Goal: Information Seeking & Learning: Learn about a topic

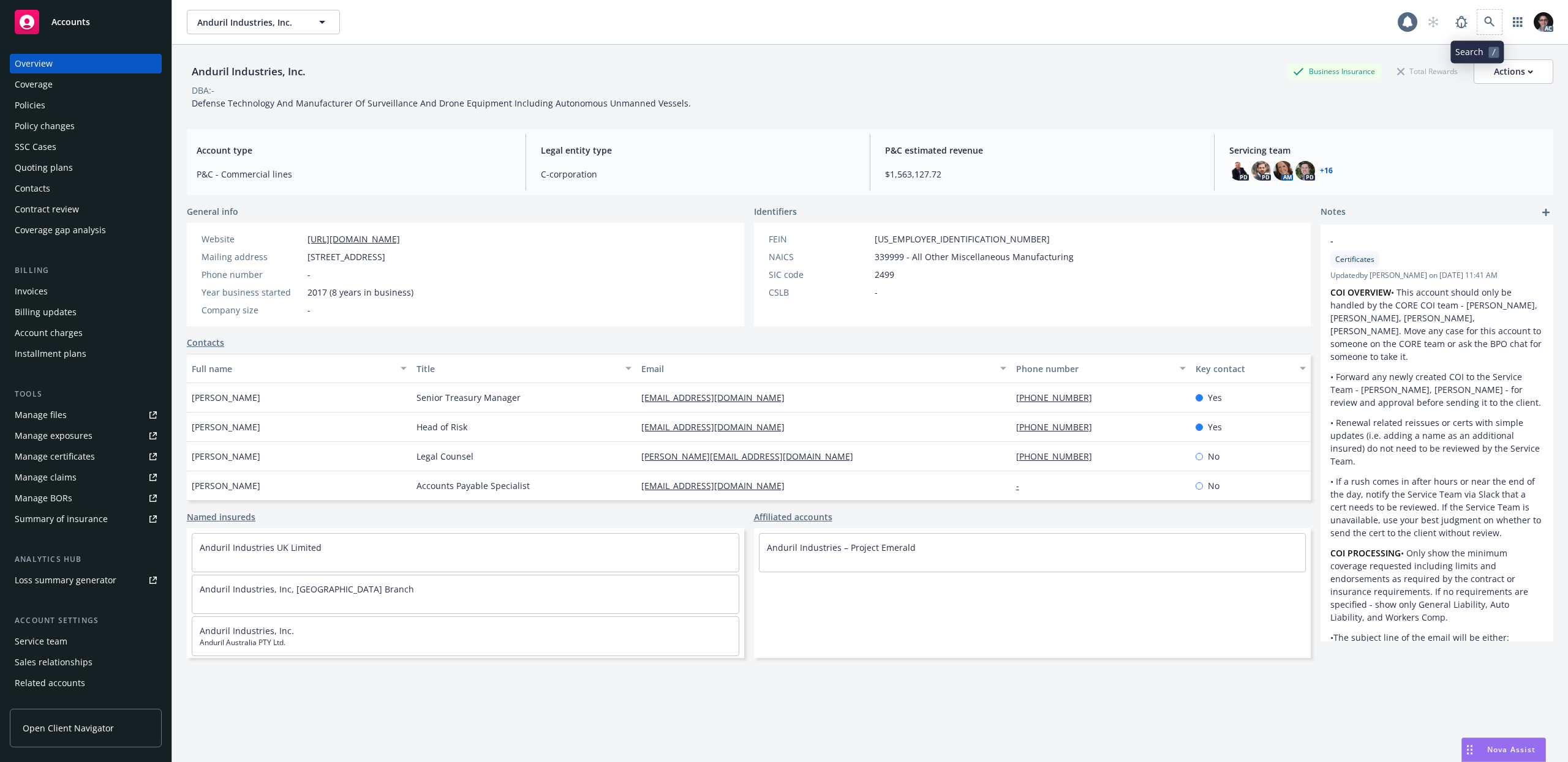
click at [1488, 25] on span at bounding box center [1489, 22] width 25 height 25
click at [1484, 25] on icon at bounding box center [1489, 22] width 11 height 11
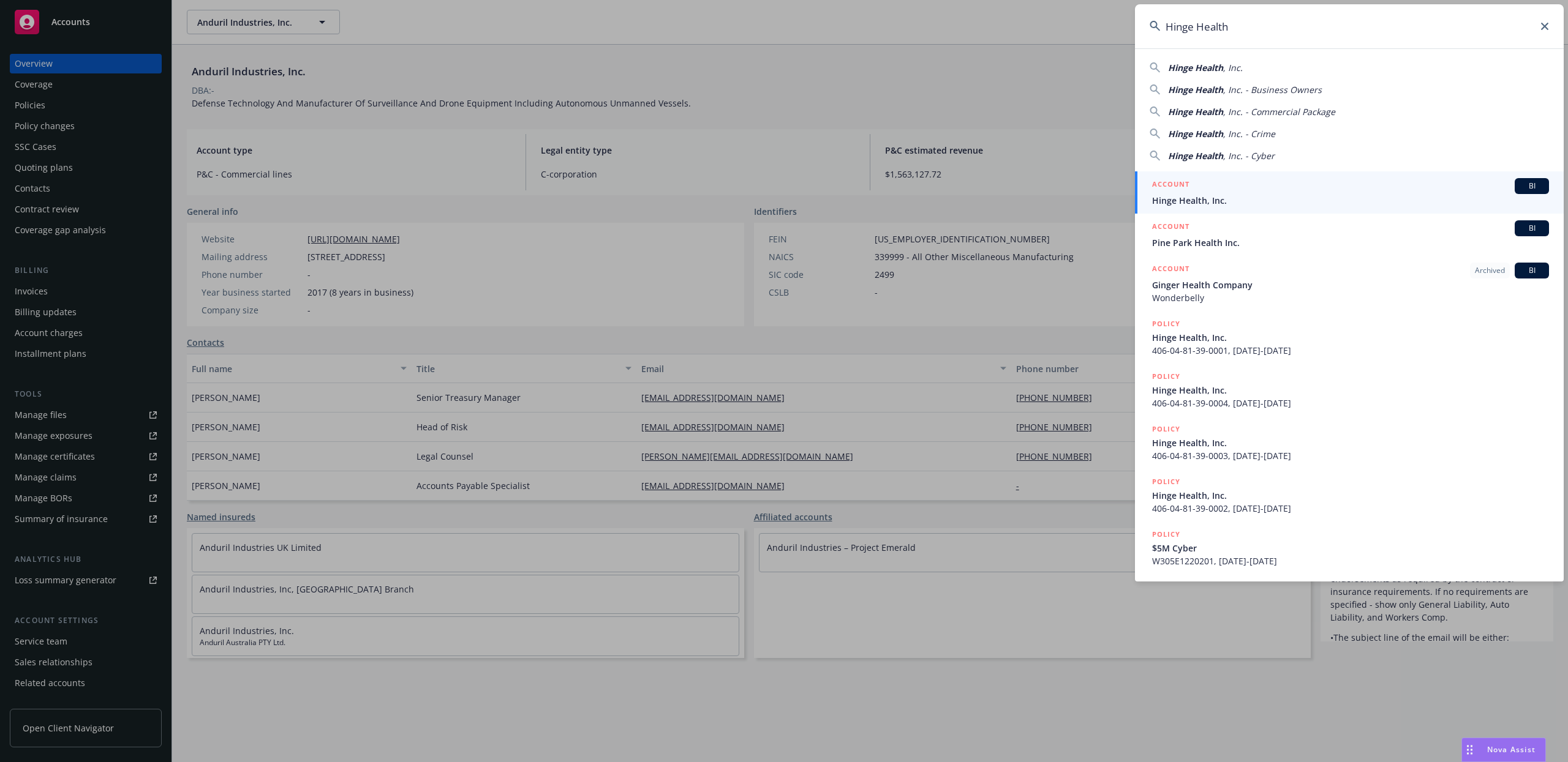
type input "Hinge Health"
click at [1524, 186] on span "BI" at bounding box center [1532, 186] width 25 height 11
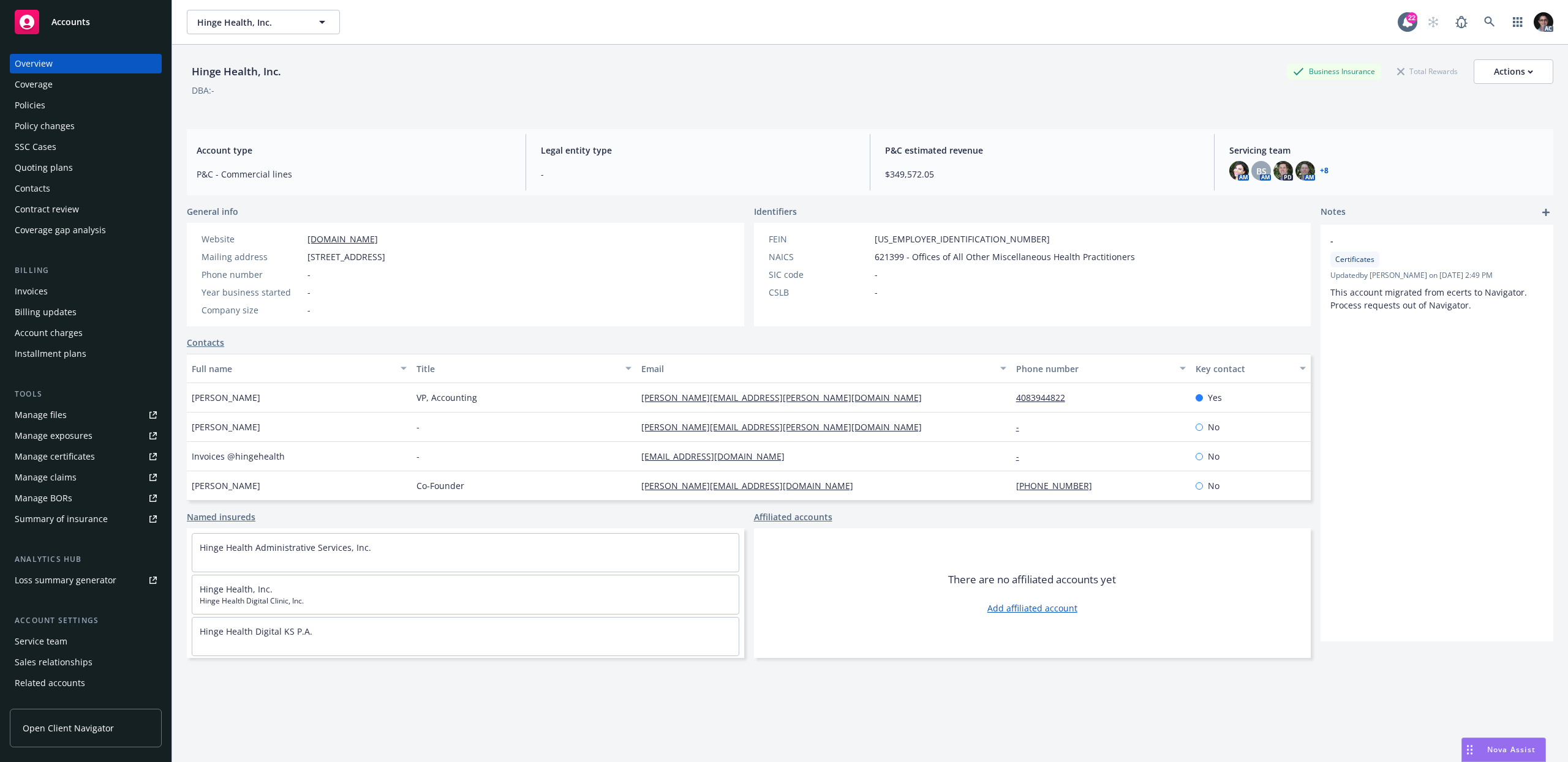
click at [1318, 173] on div "AM BS AM PD AM + 8" at bounding box center [1386, 171] width 314 height 20
click at [1316, 163] on div "AM BS AM PD AM + 8" at bounding box center [1386, 171] width 314 height 20
click at [1320, 170] on link "+ 8" at bounding box center [1324, 171] width 9 height 8
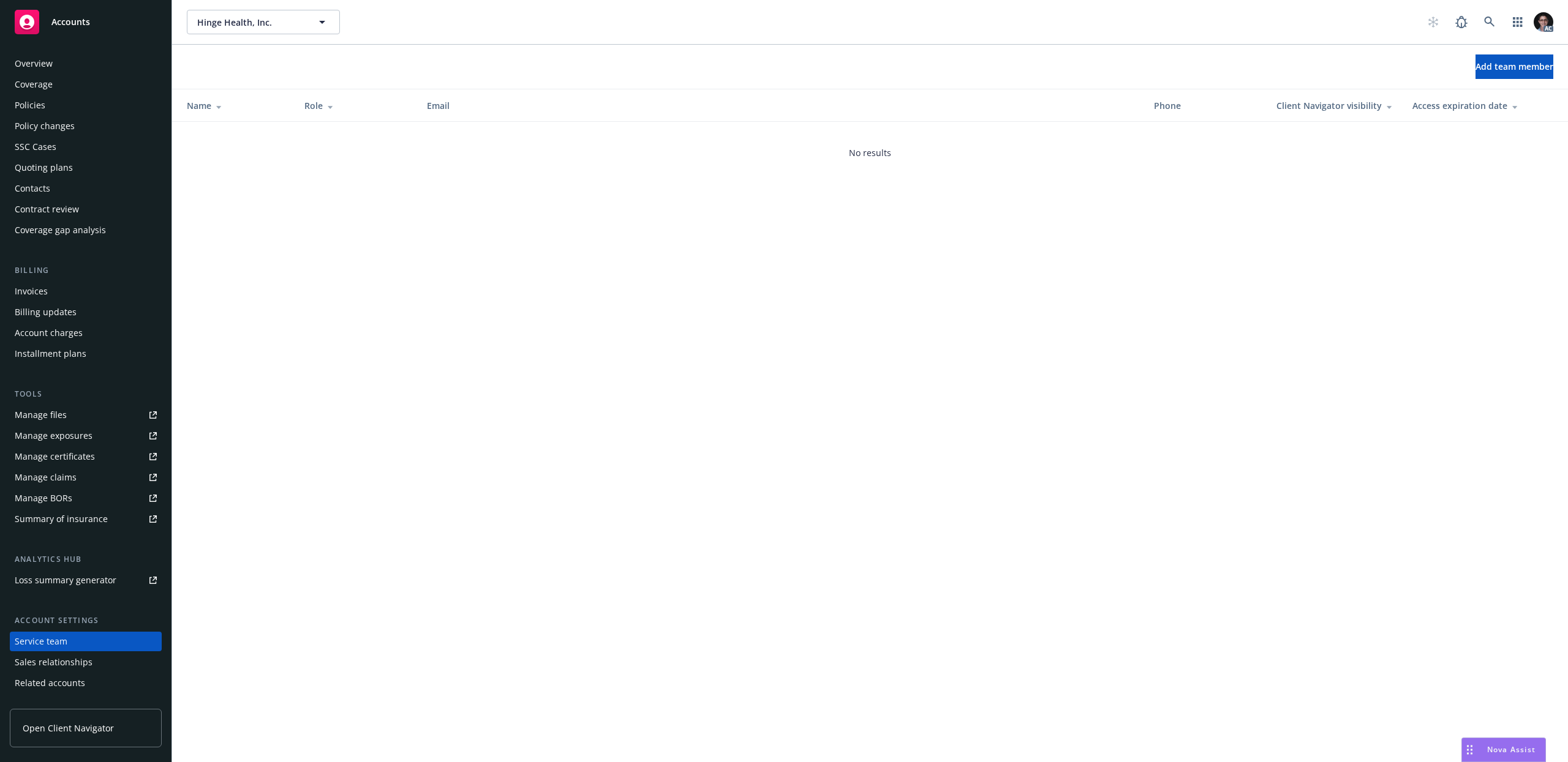
scroll to position [35, 0]
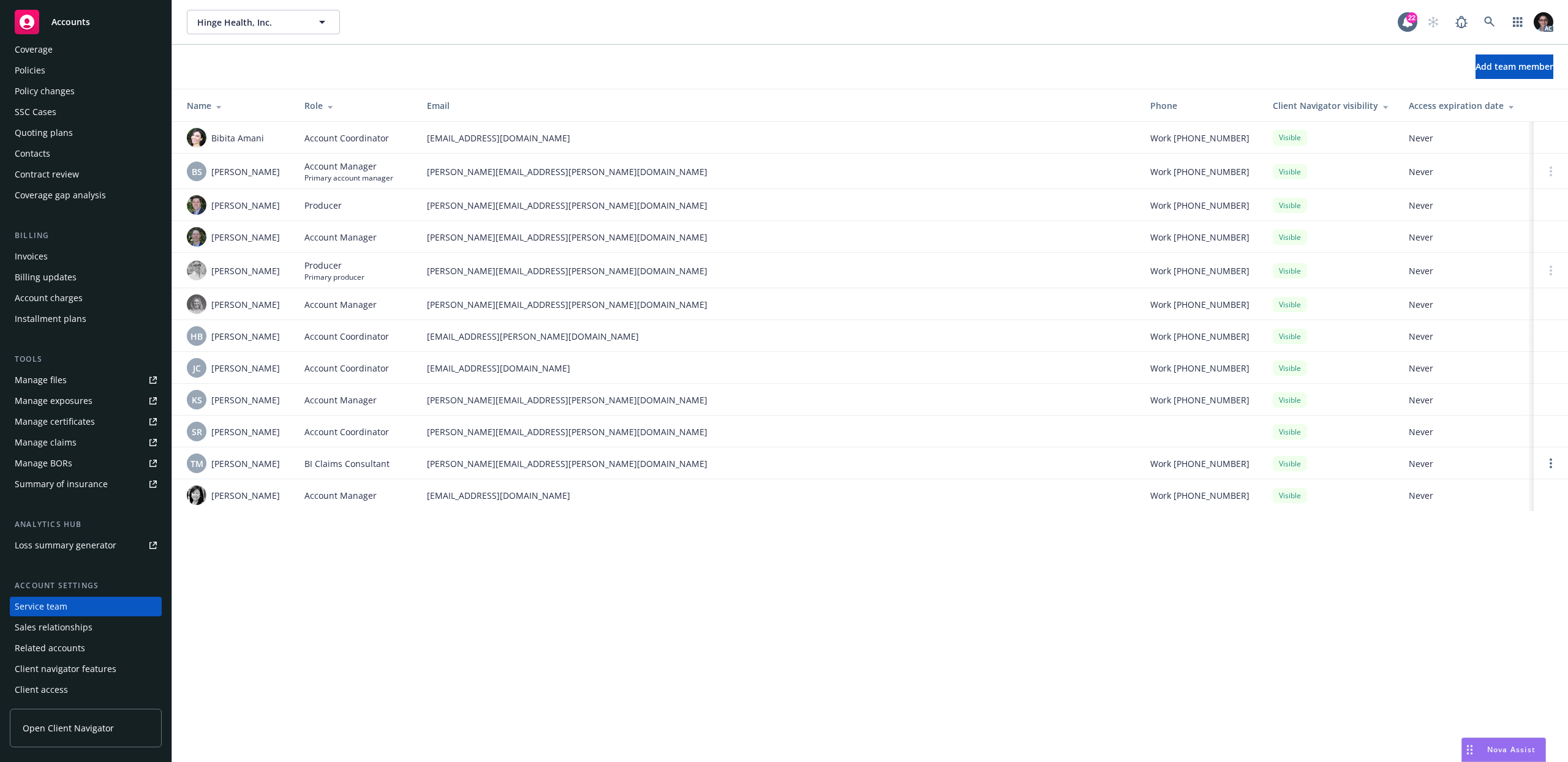
click at [49, 79] on div "Policies" at bounding box center [85, 70] width 142 height 20
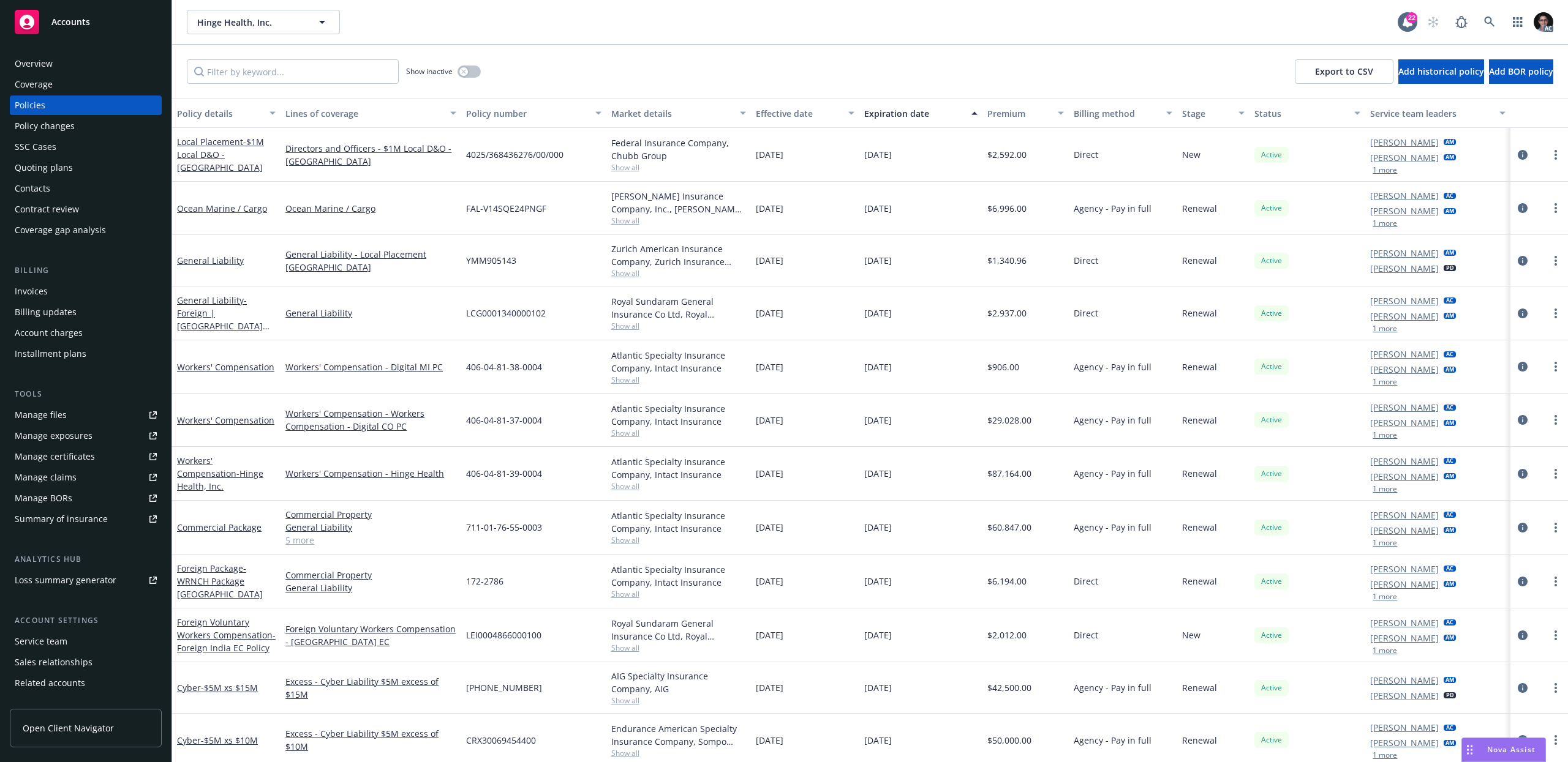
click at [47, 66] on div "Overview" at bounding box center [33, 64] width 38 height 20
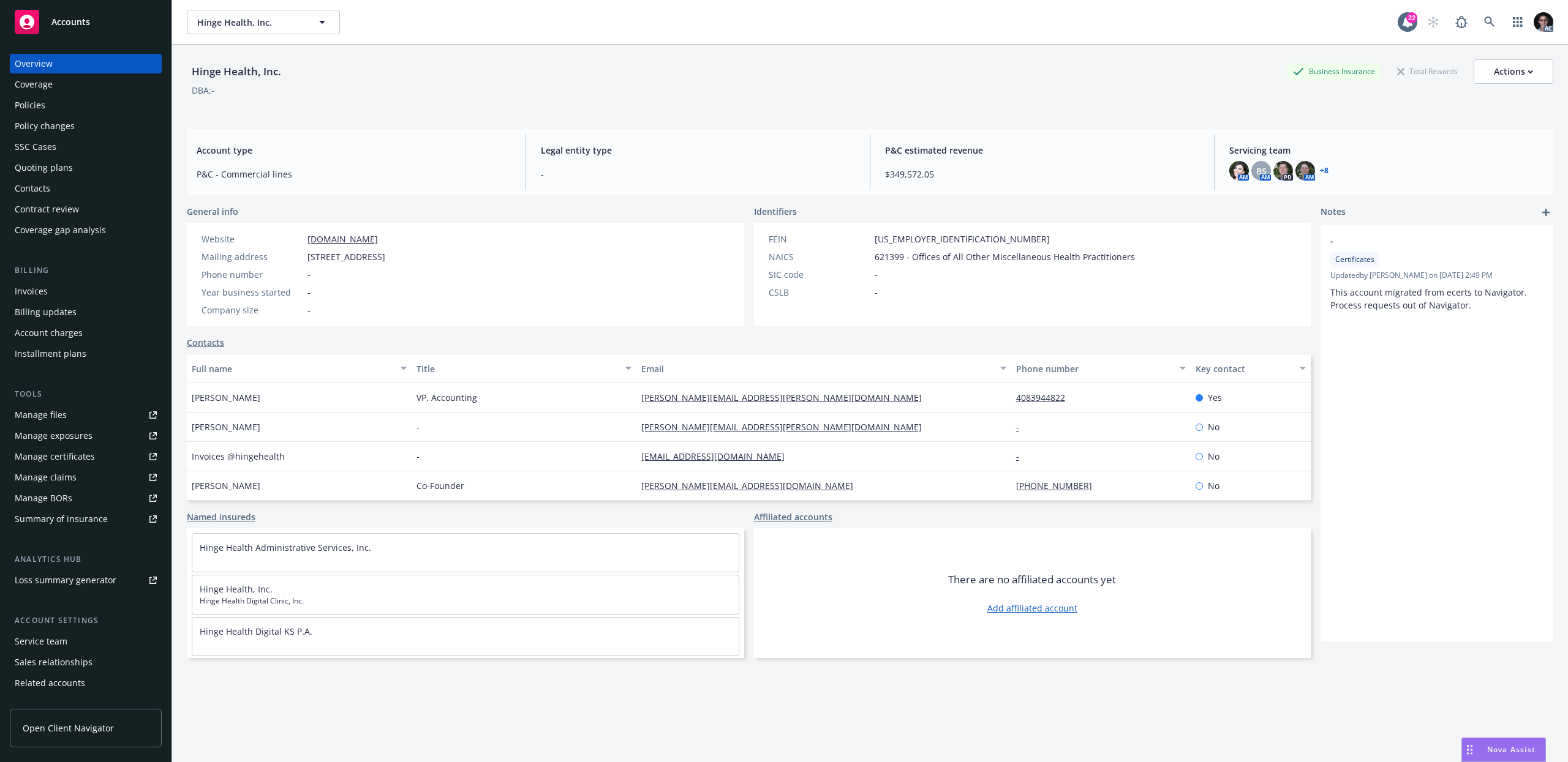
click at [370, 238] on link "[DOMAIN_NAME]" at bounding box center [342, 238] width 71 height 12
click at [485, 74] on div "Hinge Health, Inc. Business Insurance Total Rewards Actions" at bounding box center [869, 72] width 1366 height 25
click at [64, 231] on div "Coverage gap analysis" at bounding box center [60, 230] width 91 height 20
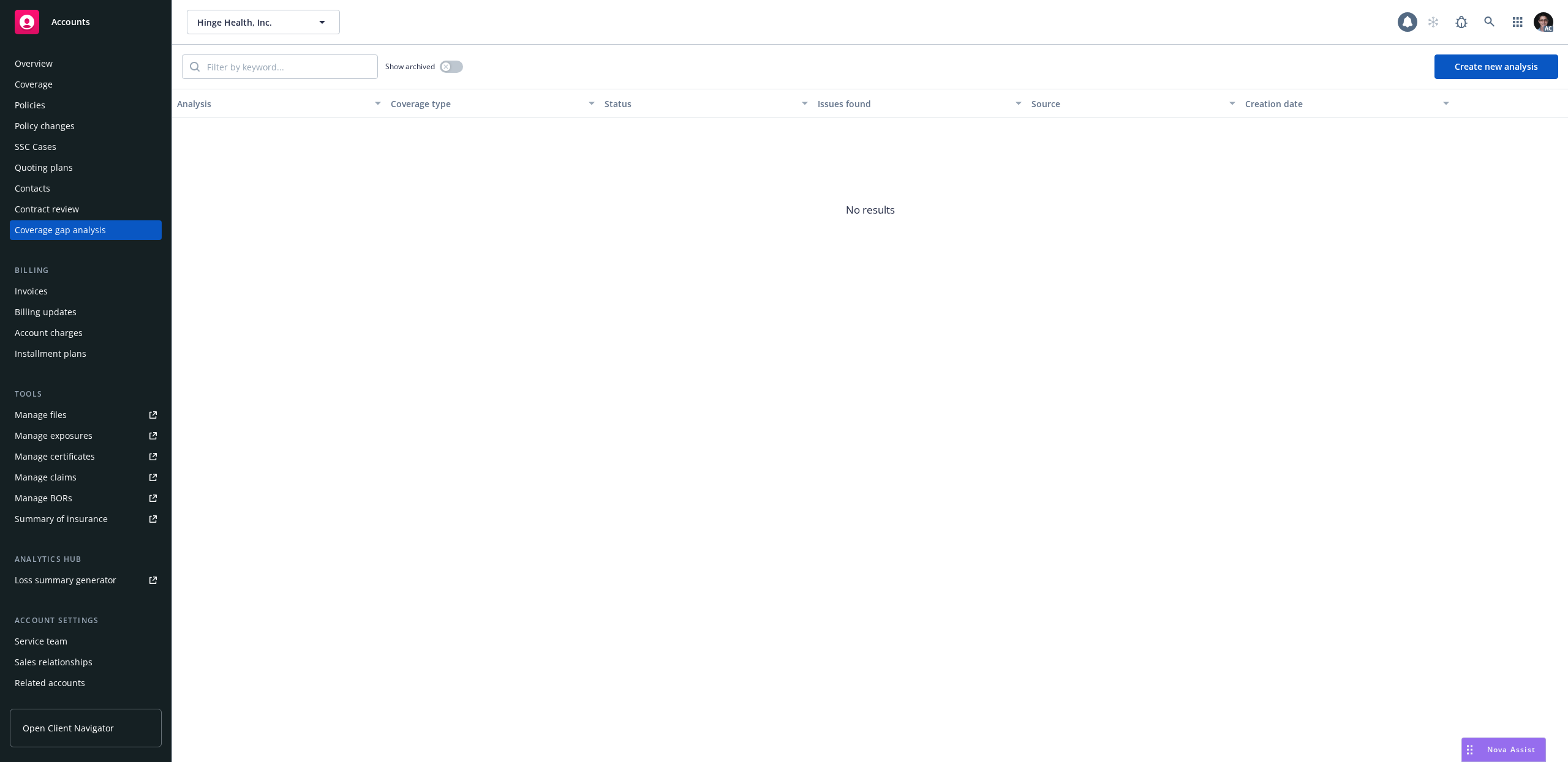
click at [47, 83] on div "Coverage" at bounding box center [33, 84] width 38 height 20
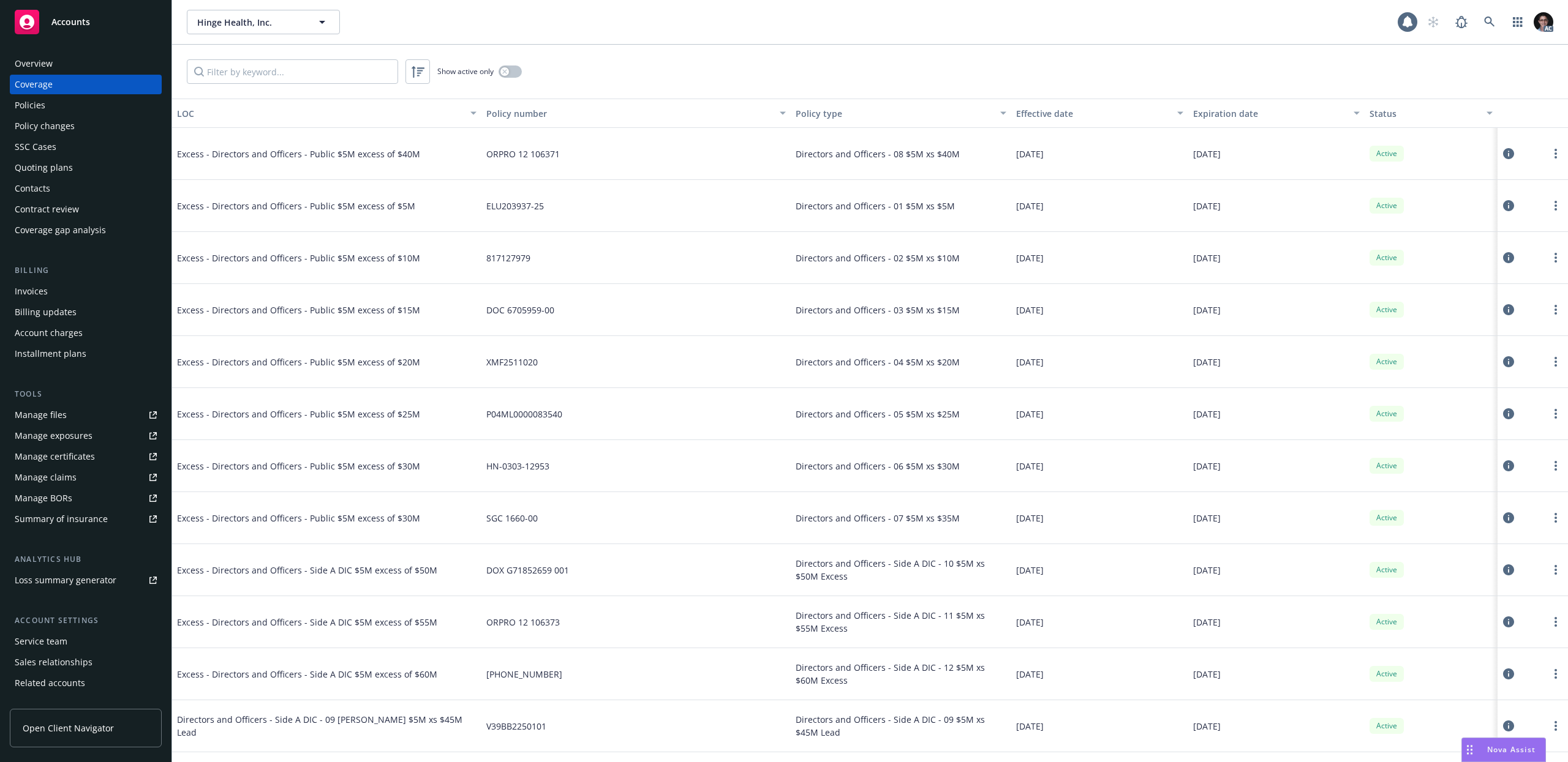
click at [45, 108] on div "Policies" at bounding box center [85, 105] width 142 height 20
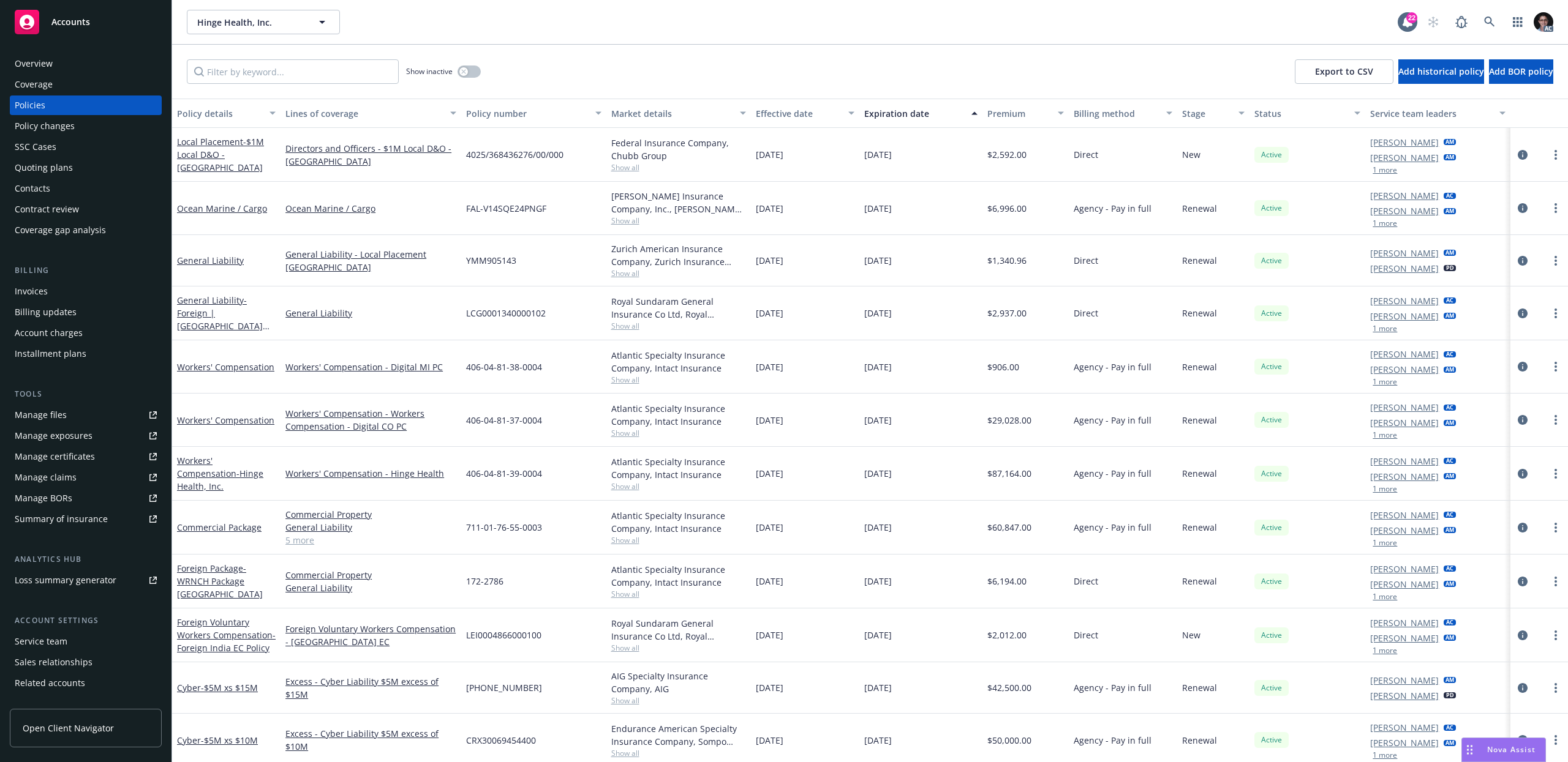
click at [619, 432] on span "Show all" at bounding box center [678, 432] width 135 height 10
click at [553, 420] on div "406-04-81-37-0004" at bounding box center [533, 420] width 145 height 53
click at [622, 429] on span "Show all" at bounding box center [678, 432] width 135 height 10
click at [567, 27] on div "Hinge Health, Inc. Hinge Health, Inc." at bounding box center [792, 22] width 1211 height 25
click at [468, 75] on button "button" at bounding box center [469, 72] width 23 height 12
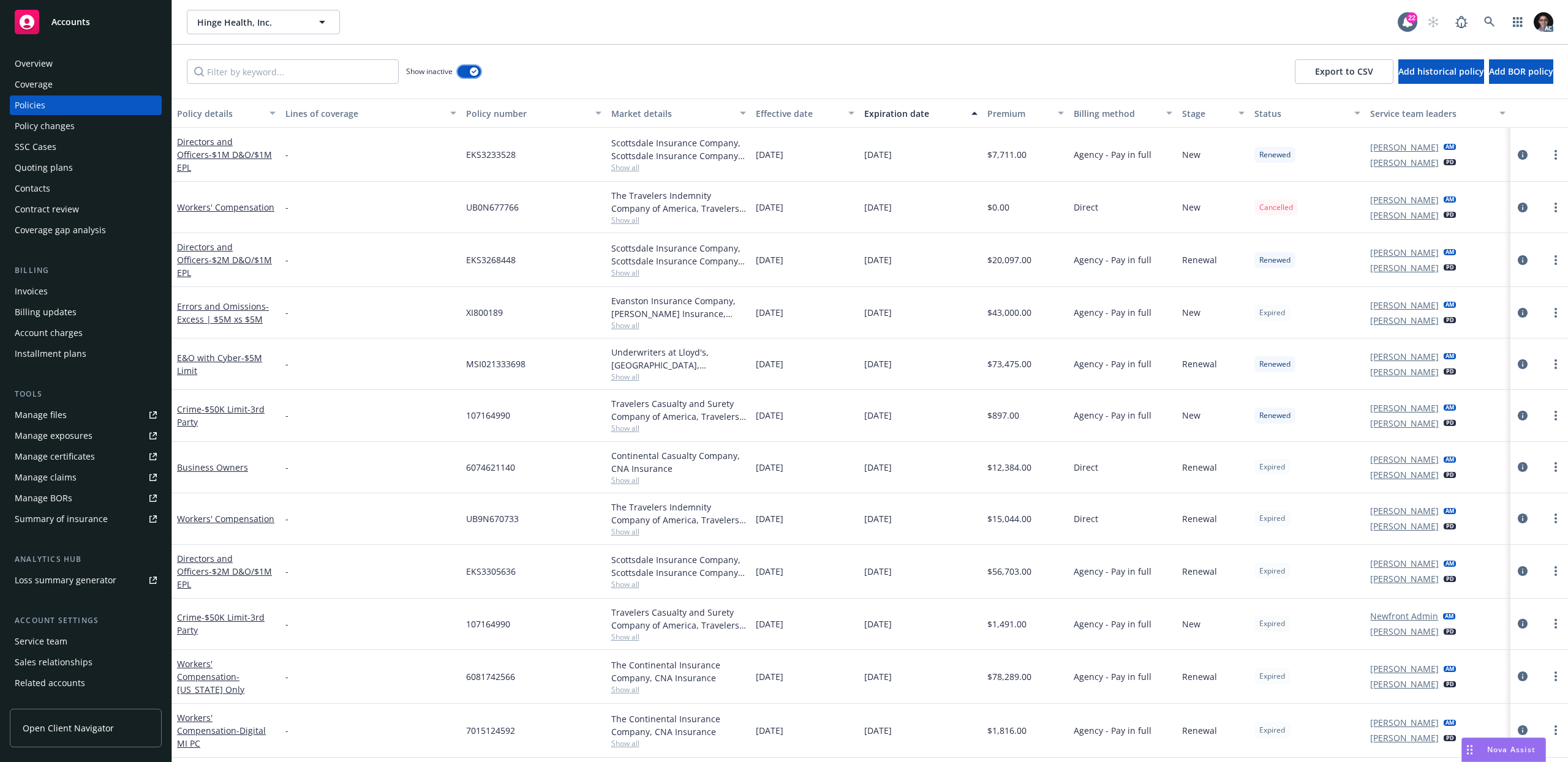
click at [468, 75] on button "button" at bounding box center [469, 72] width 23 height 12
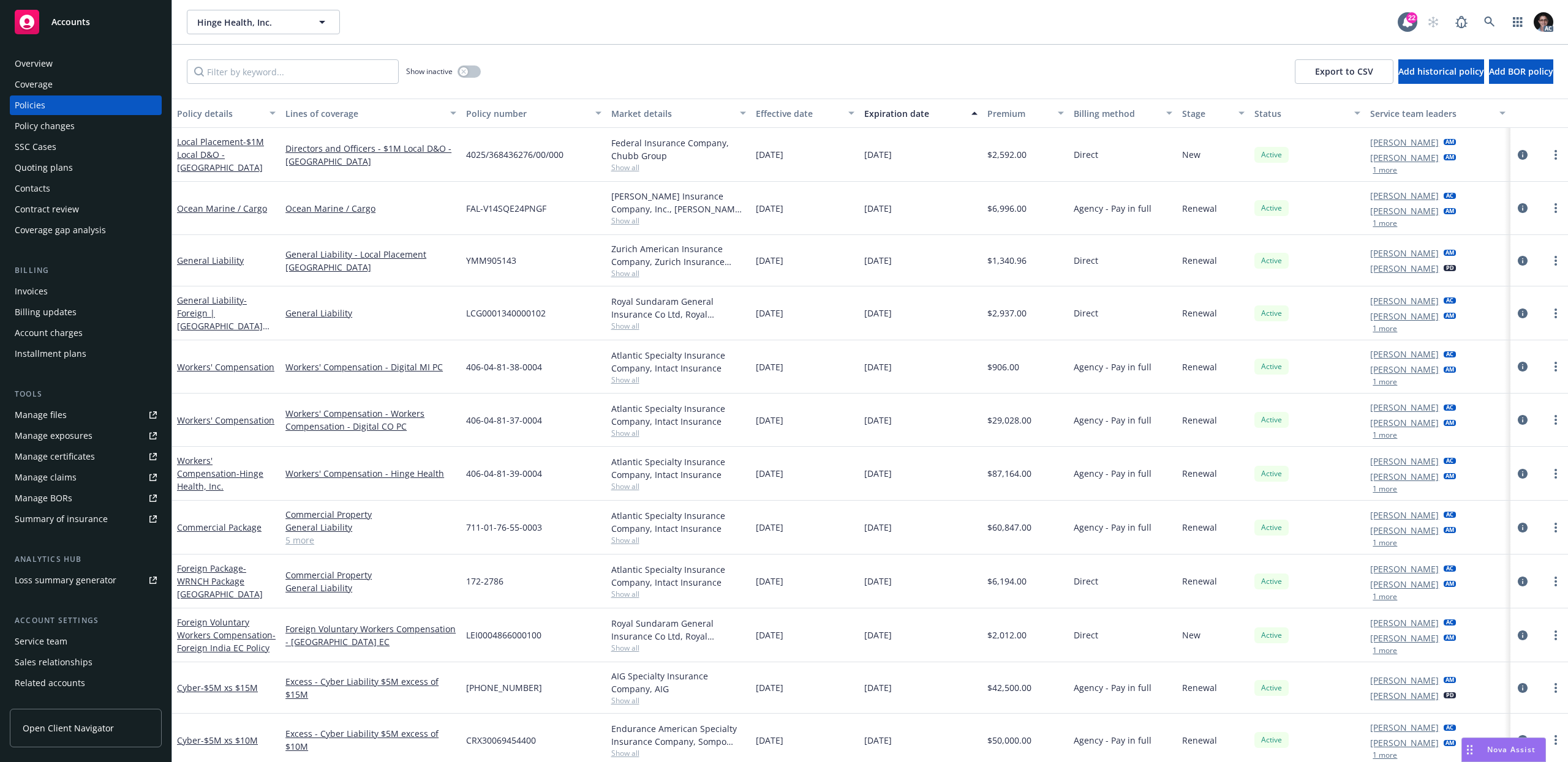
click at [442, 32] on div "Hinge Health, Inc. Hinge Health, Inc." at bounding box center [792, 22] width 1211 height 25
click at [54, 69] on div "Overview" at bounding box center [85, 64] width 142 height 20
